Goal: Task Accomplishment & Management: Complete application form

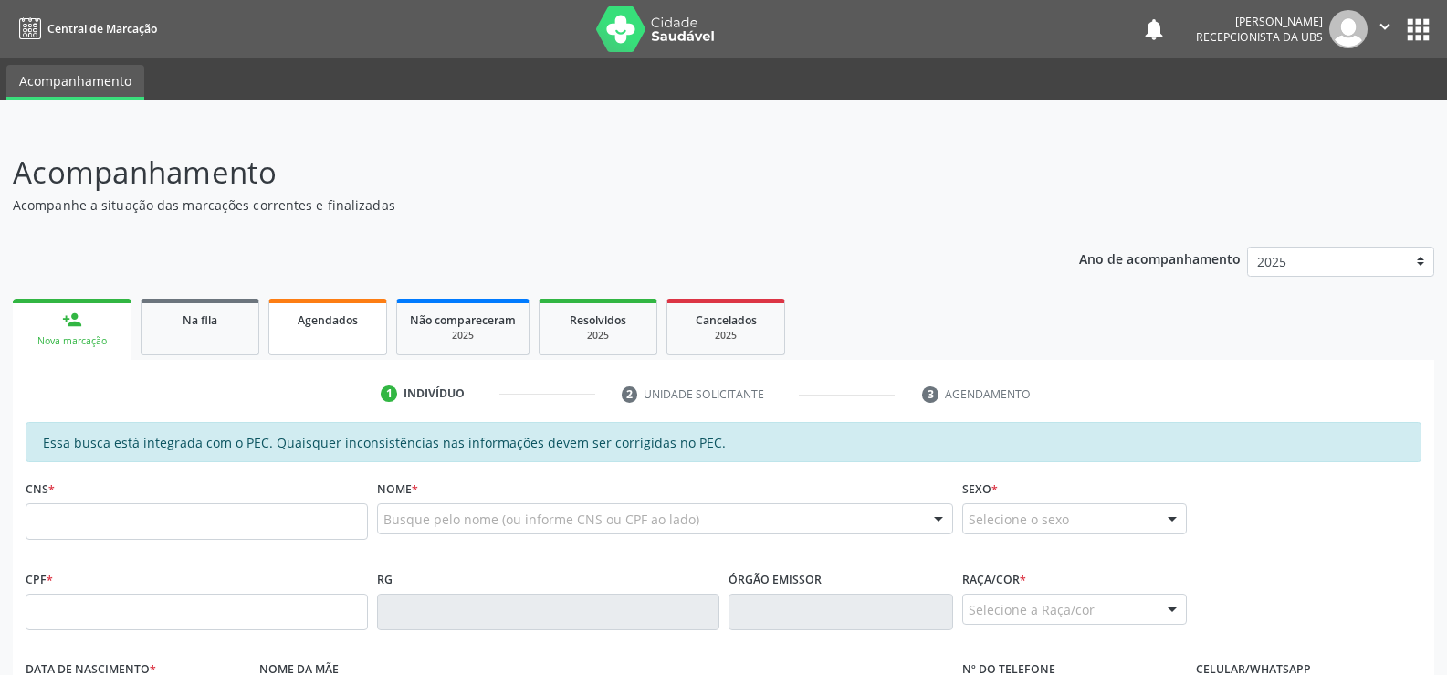
click at [342, 326] on span "Agendados" at bounding box center [328, 320] width 60 height 16
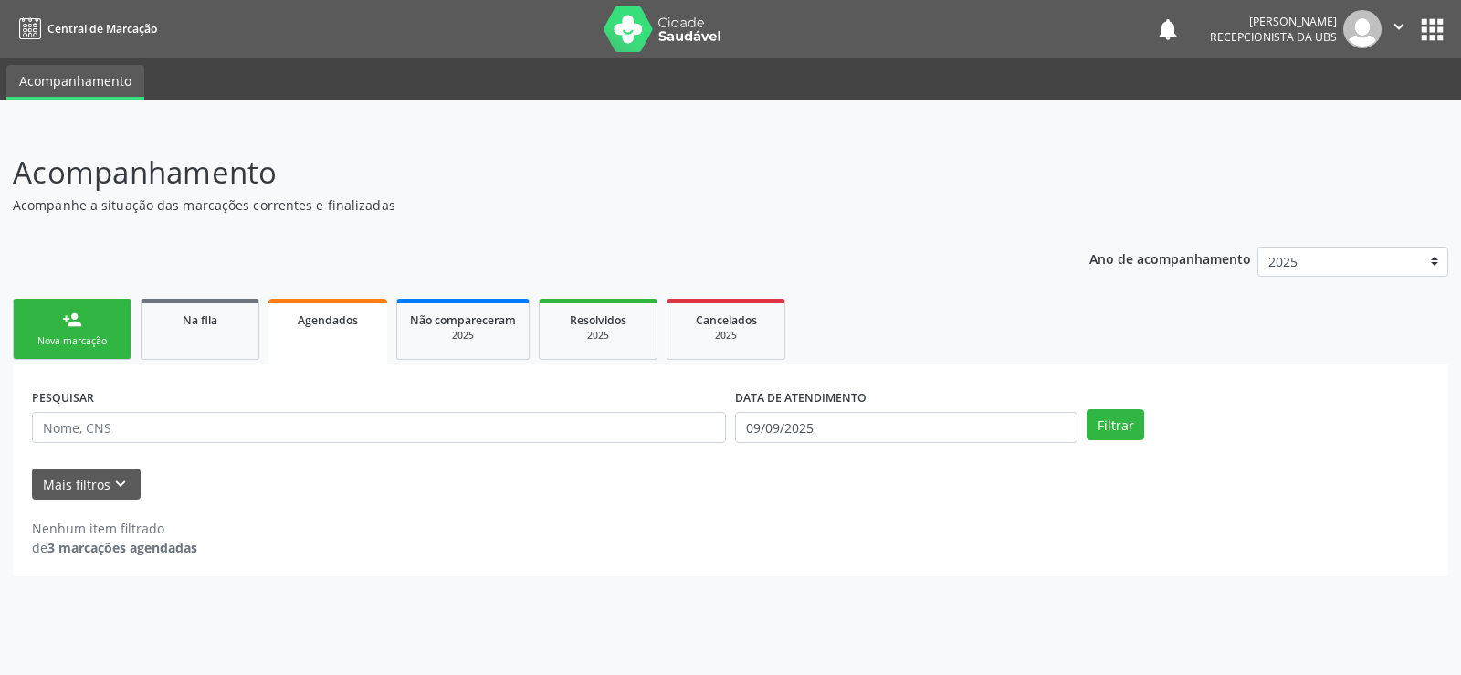
click at [372, 332] on link "Agendados" at bounding box center [327, 332] width 119 height 66
click at [359, 332] on link "Agendados" at bounding box center [327, 332] width 119 height 66
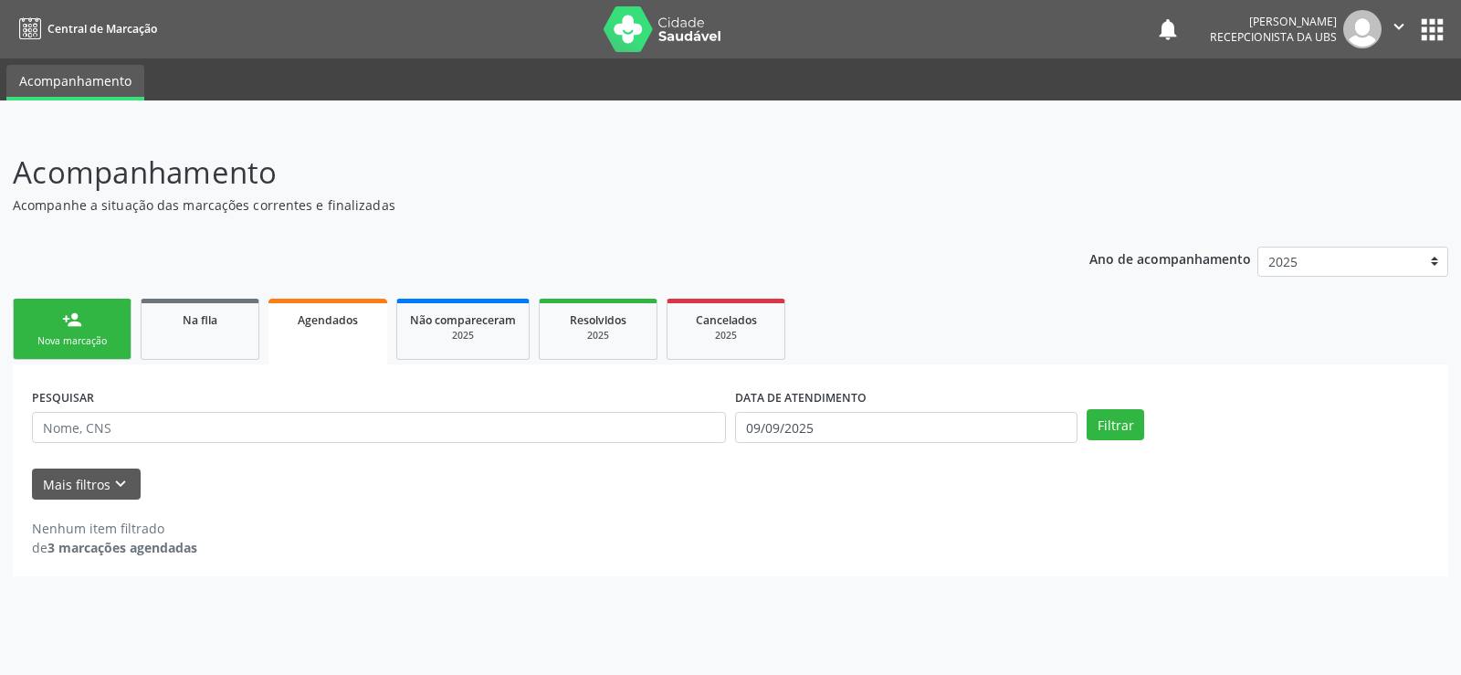
click at [359, 332] on link "Agendados" at bounding box center [327, 332] width 119 height 66
click at [327, 323] on span "Agendados" at bounding box center [328, 320] width 60 height 16
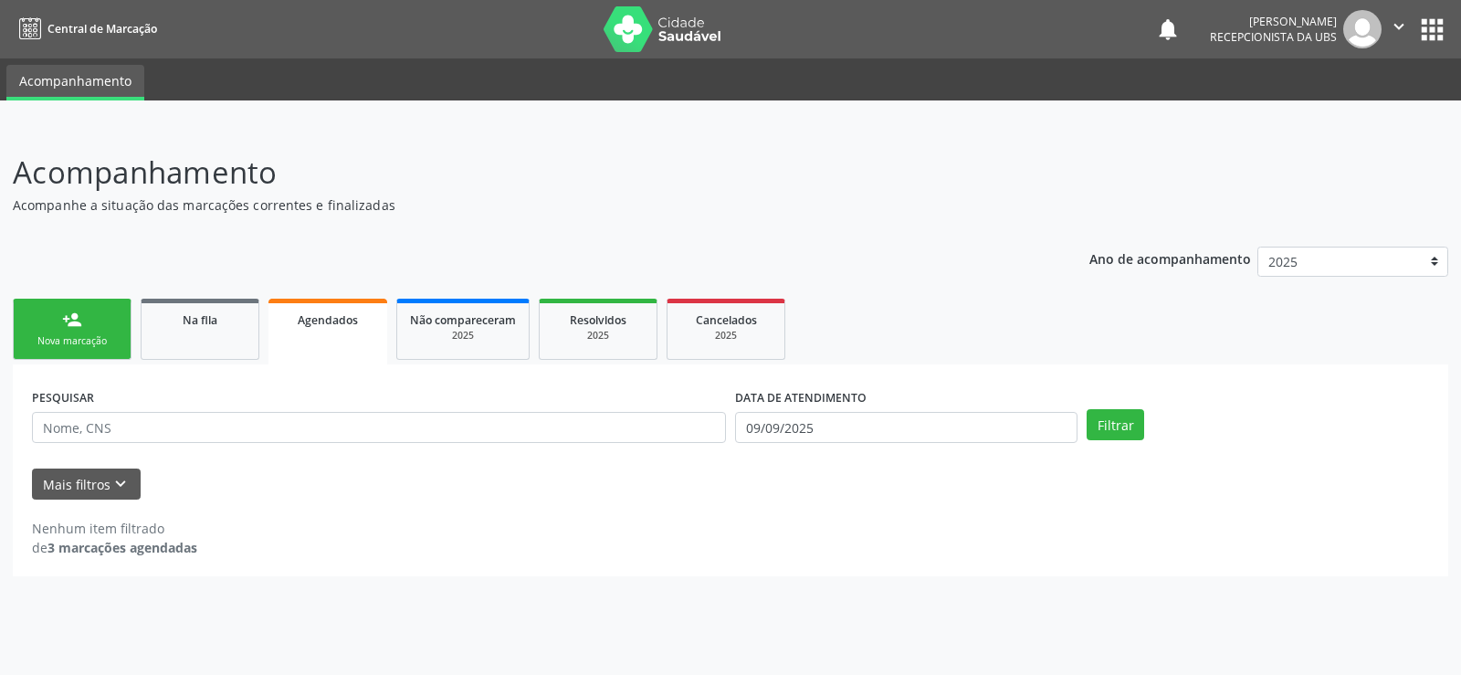
click at [327, 323] on span "Agendados" at bounding box center [328, 320] width 60 height 16
click at [310, 326] on span "Agendados" at bounding box center [328, 320] width 60 height 16
click at [312, 326] on span "Agendados" at bounding box center [328, 320] width 60 height 16
click at [315, 326] on span "Agendados" at bounding box center [328, 320] width 60 height 16
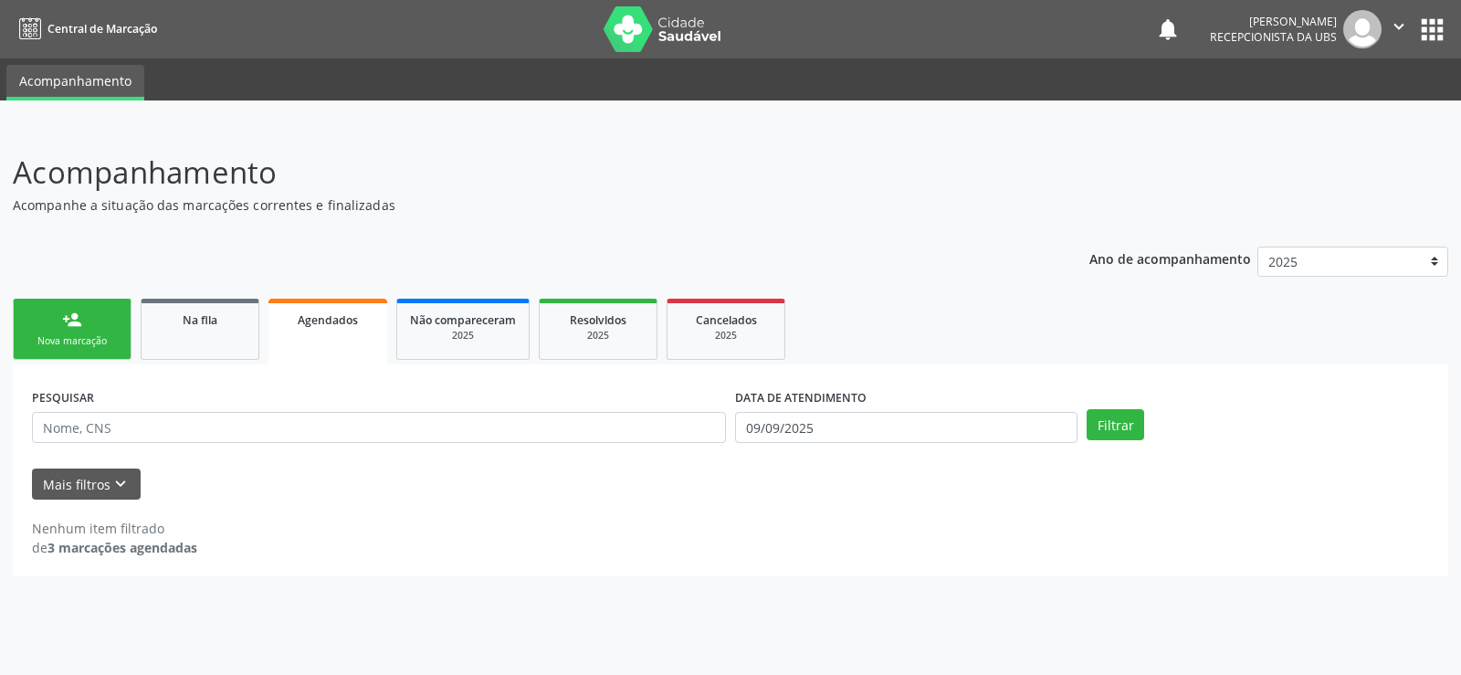
click at [317, 326] on span "Agendados" at bounding box center [328, 320] width 60 height 16
click at [321, 326] on span "Agendados" at bounding box center [328, 320] width 60 height 16
click at [352, 323] on span "Agendados" at bounding box center [328, 320] width 60 height 16
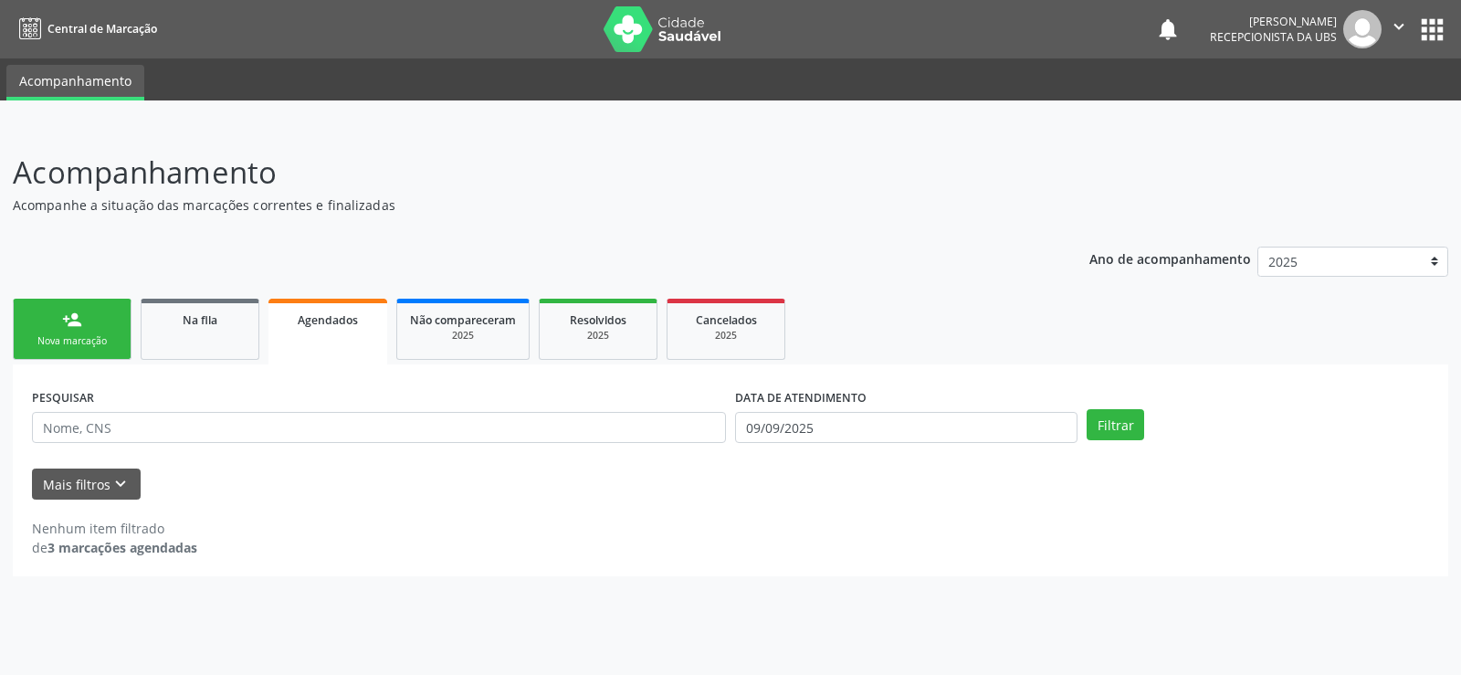
click at [352, 323] on span "Agendados" at bounding box center [328, 320] width 60 height 16
click at [330, 337] on link "Agendados" at bounding box center [327, 332] width 119 height 66
click at [332, 329] on link "Agendados" at bounding box center [327, 332] width 119 height 66
click at [332, 321] on span "Agendados" at bounding box center [328, 320] width 60 height 16
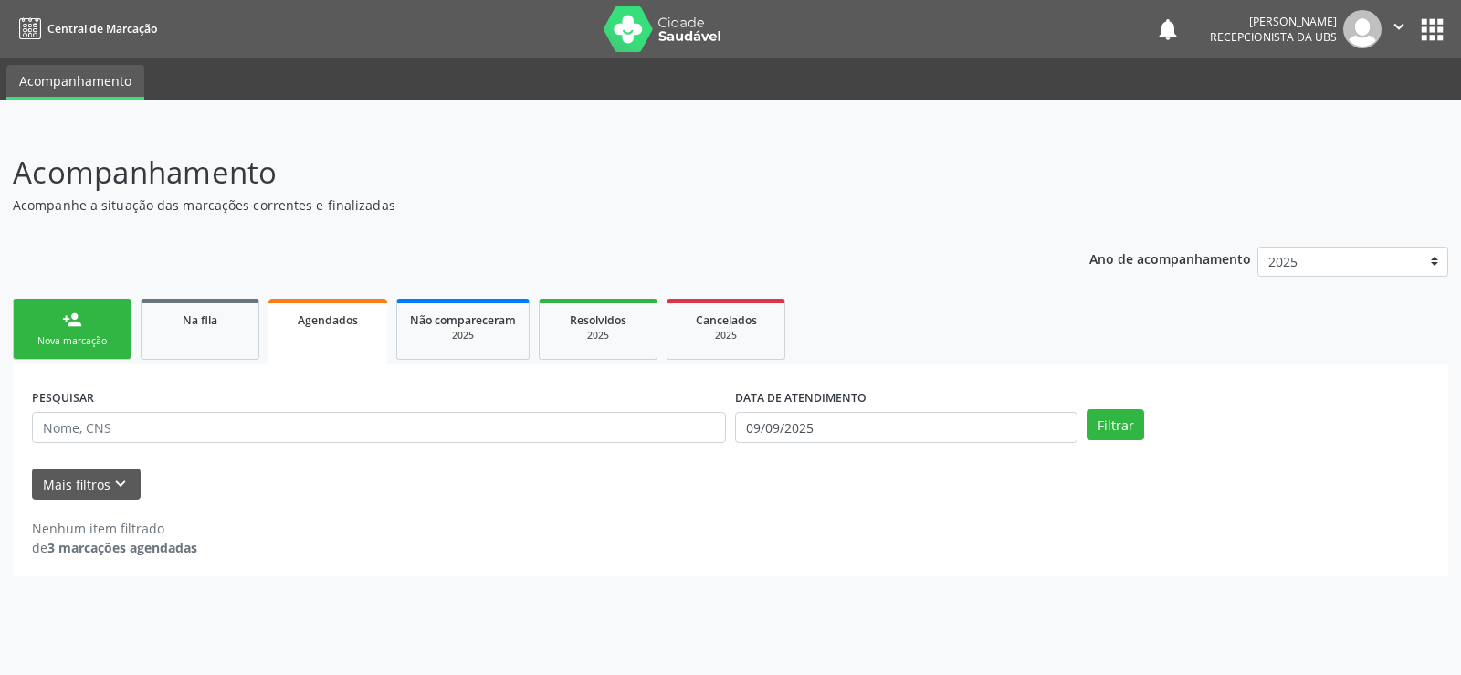
click at [332, 321] on span "Agendados" at bounding box center [328, 320] width 60 height 16
click at [307, 350] on link "Agendados" at bounding box center [327, 332] width 119 height 66
click at [310, 350] on link "Agendados" at bounding box center [327, 332] width 119 height 66
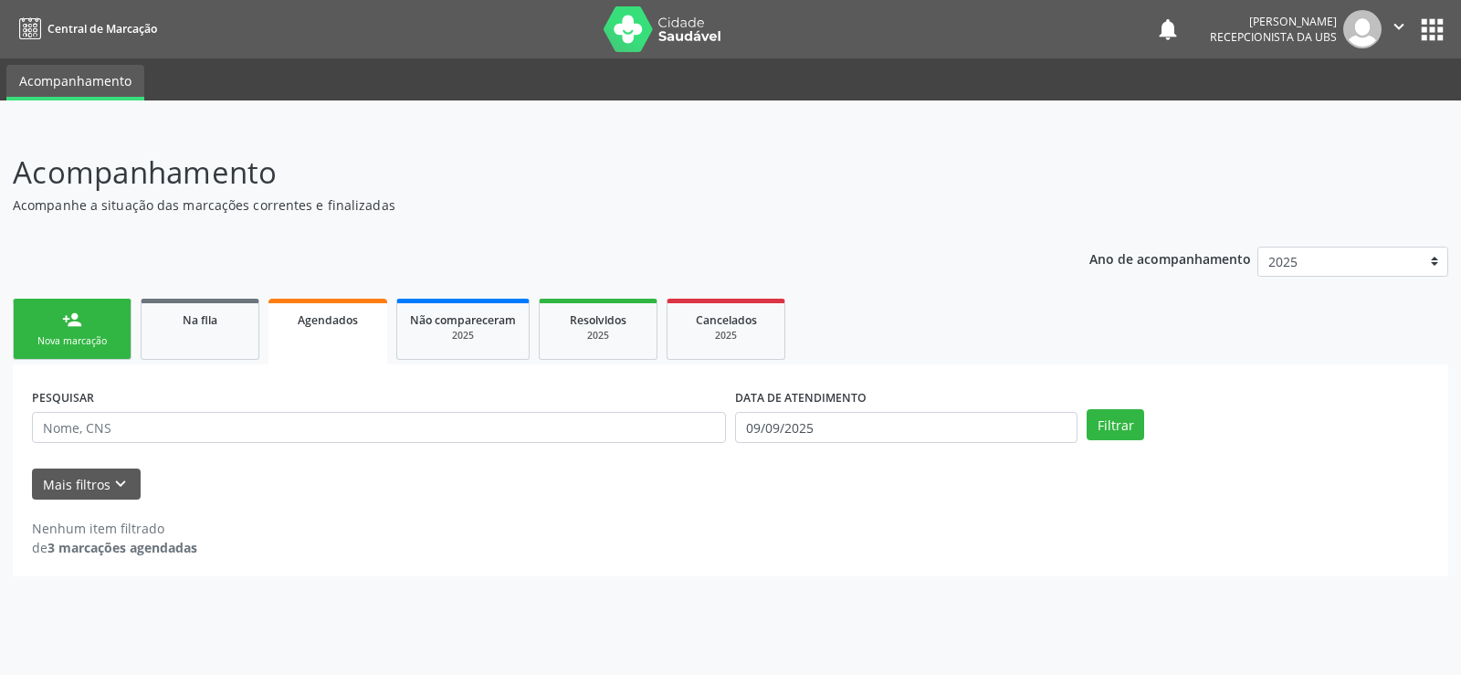
click at [310, 350] on link "Agendados" at bounding box center [327, 332] width 119 height 66
click at [331, 348] on link "Agendados" at bounding box center [327, 332] width 119 height 66
click at [334, 348] on link "Agendados" at bounding box center [327, 332] width 119 height 66
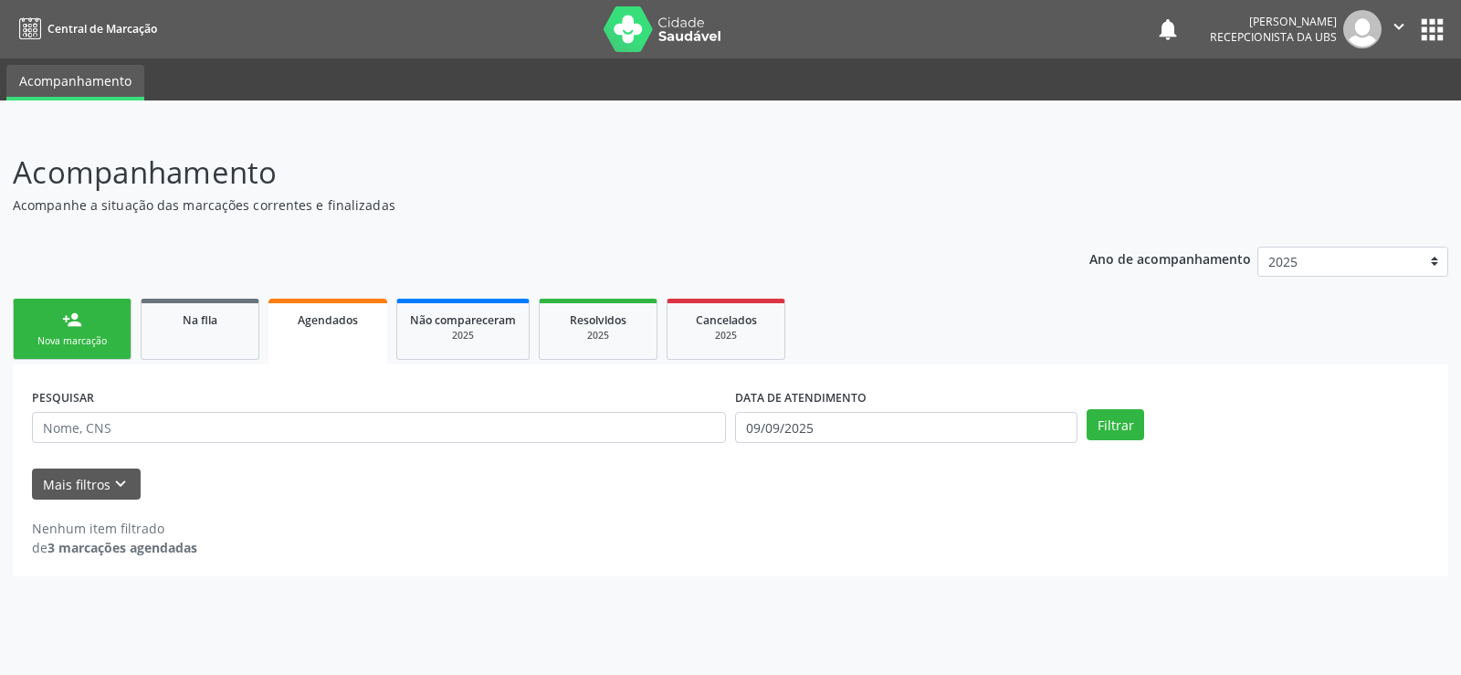
click at [352, 358] on link "Agendados" at bounding box center [327, 332] width 119 height 66
click at [310, 361] on link "Agendados" at bounding box center [327, 332] width 119 height 66
click at [325, 332] on link "Agendados" at bounding box center [327, 332] width 119 height 66
click at [331, 331] on link "Agendados" at bounding box center [327, 332] width 119 height 66
click at [331, 327] on span "Agendados" at bounding box center [328, 320] width 60 height 16
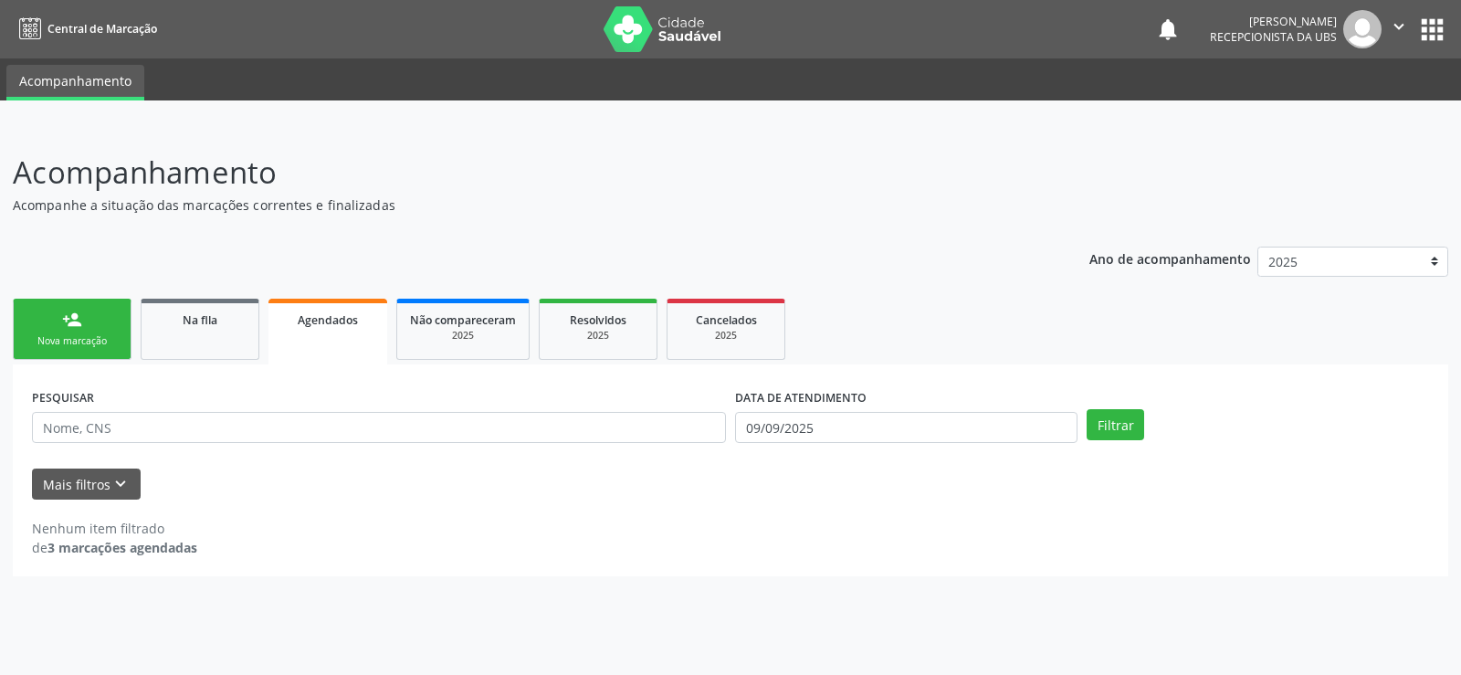
click at [331, 327] on span "Agendados" at bounding box center [328, 320] width 60 height 16
drag, startPoint x: 331, startPoint y: 327, endPoint x: 184, endPoint y: 408, distance: 168.8
click at [238, 380] on div "person_add Nova marcação Na fila Agendados Não compareceram 2025 Resolvidos 202…" at bounding box center [730, 435] width 1435 height 282
click at [121, 489] on icon "keyboard_arrow_down" at bounding box center [120, 484] width 20 height 20
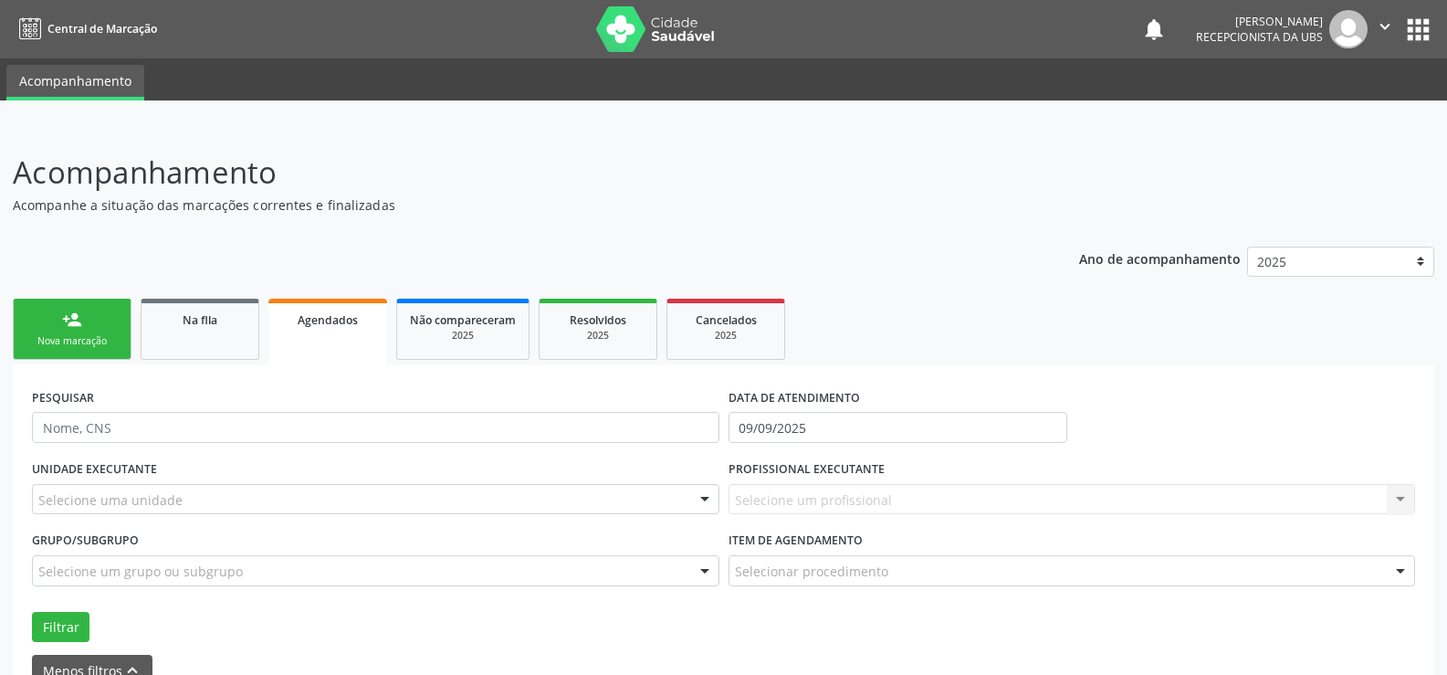
click at [364, 336] on link "Agendados" at bounding box center [327, 332] width 119 height 66
click at [368, 336] on link "Agendados" at bounding box center [327, 332] width 119 height 66
click at [340, 317] on span "Agendados" at bounding box center [328, 320] width 60 height 16
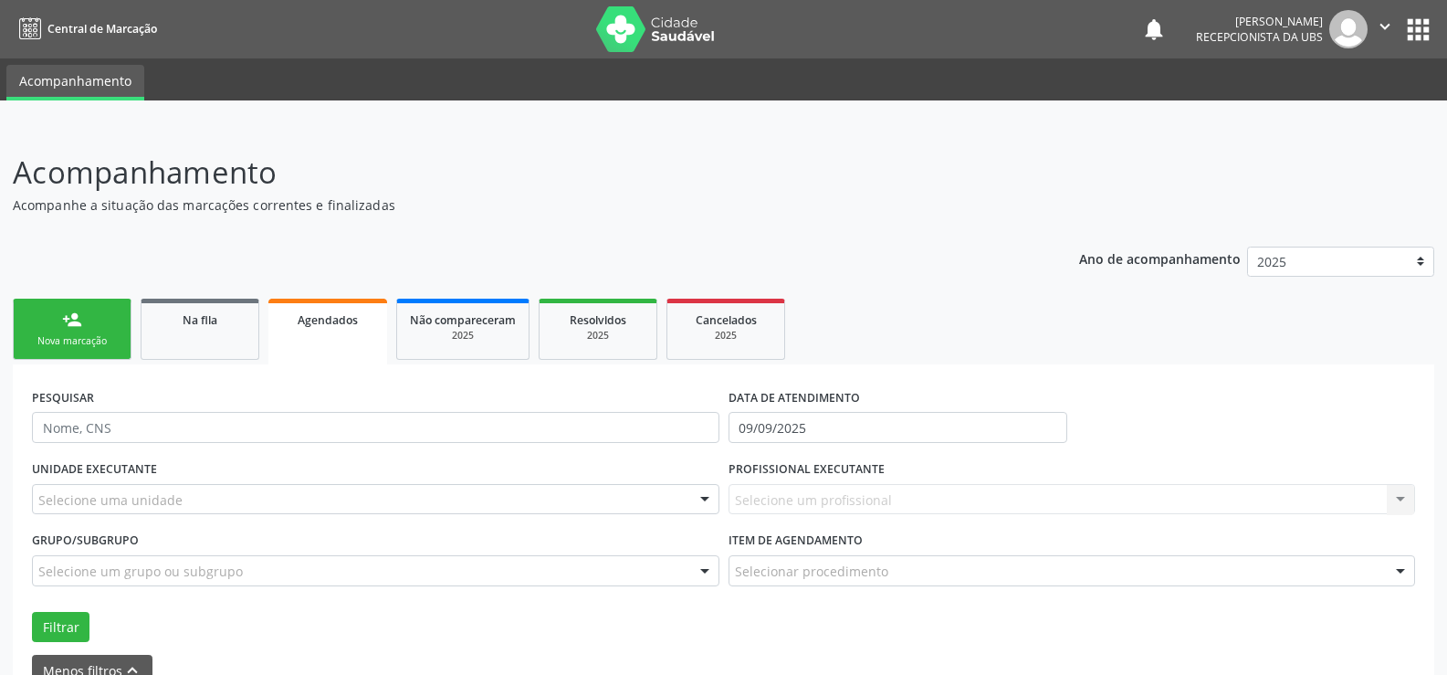
click at [340, 317] on span "Agendados" at bounding box center [328, 320] width 60 height 16
drag, startPoint x: 340, startPoint y: 317, endPoint x: 394, endPoint y: 454, distance: 147.2
click at [381, 426] on div "person_add Nova marcação Na fila Agendados Não compareceram 2025 Resolvidos 202…" at bounding box center [724, 528] width 1422 height 469
click at [636, 602] on div "UNIDADE EXECUTANTE Selecione uma unidade Todos as unidades Aeronave Baron 58 Ae…" at bounding box center [723, 549] width 1393 height 186
click at [628, 602] on div "UNIDADE EXECUTANTE Selecione uma unidade Todos as unidades Aeronave Baron 58 Ae…" at bounding box center [723, 549] width 1393 height 186
